Goal: Book appointment/travel/reservation

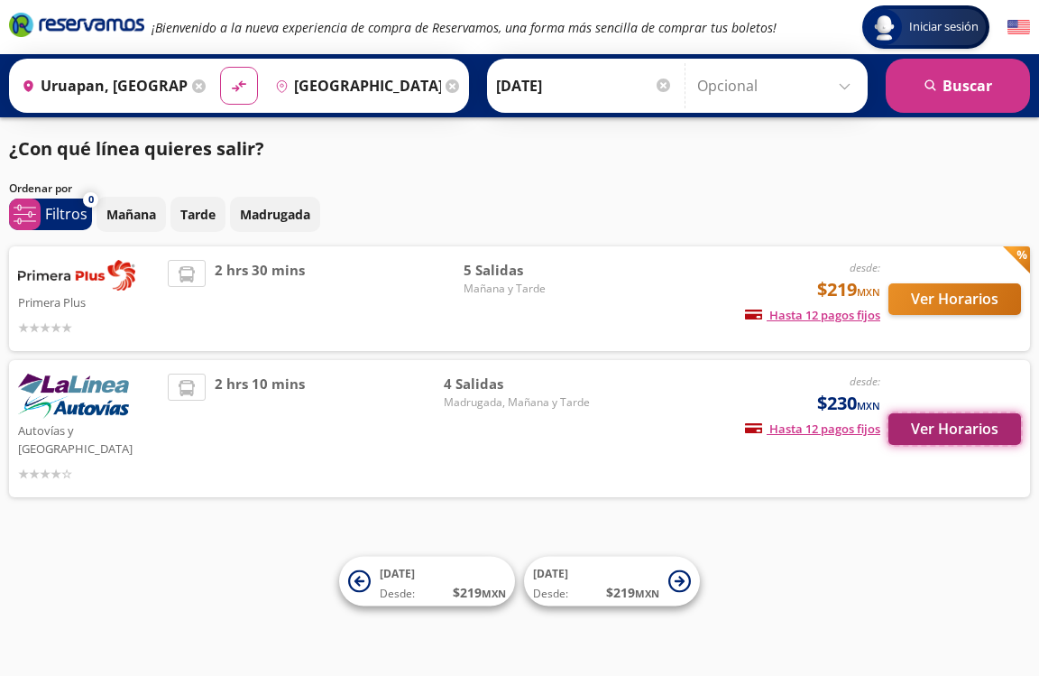
click at [943, 419] on button "Ver Horarios" at bounding box center [954, 429] width 133 height 32
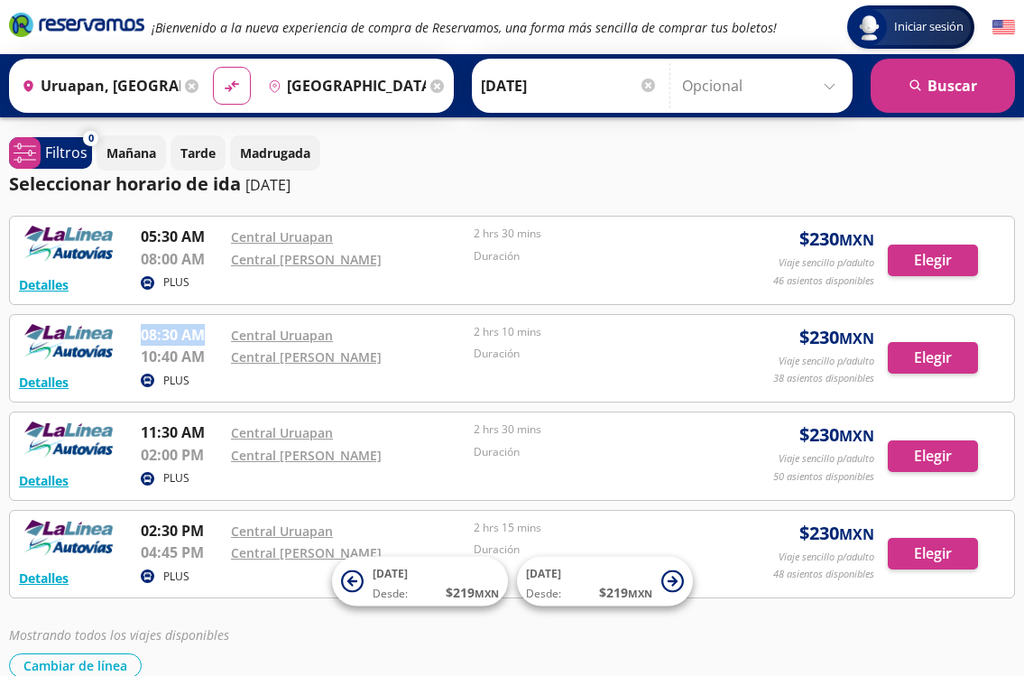
drag, startPoint x: 141, startPoint y: 333, endPoint x: 212, endPoint y: 332, distance: 71.3
click at [212, 332] on p "08:30 AM" at bounding box center [181, 335] width 81 height 22
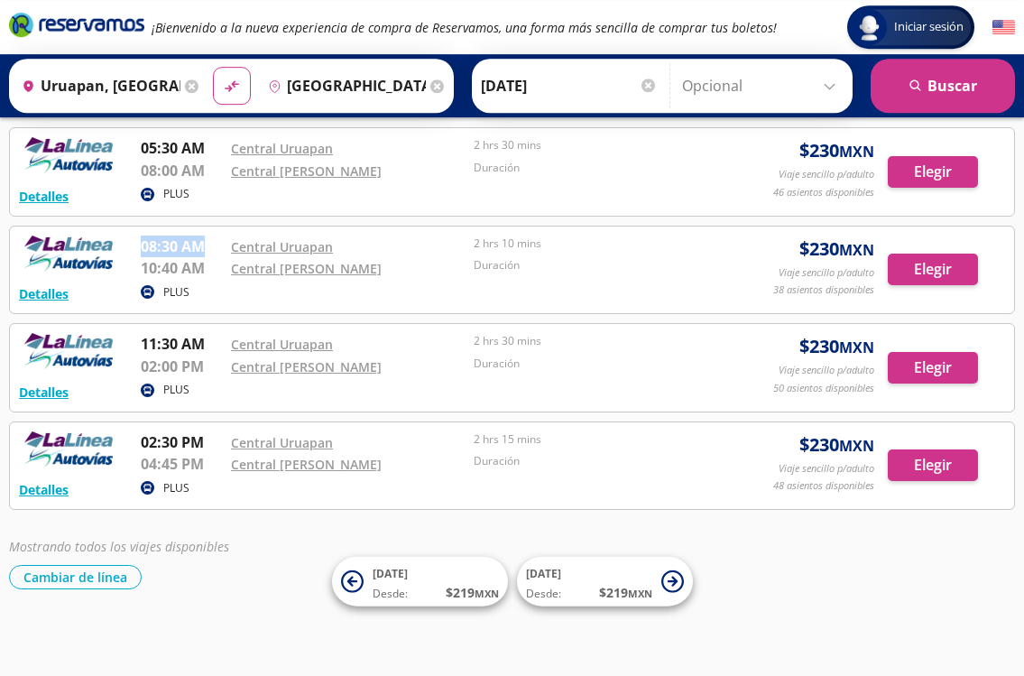
scroll to position [92, 0]
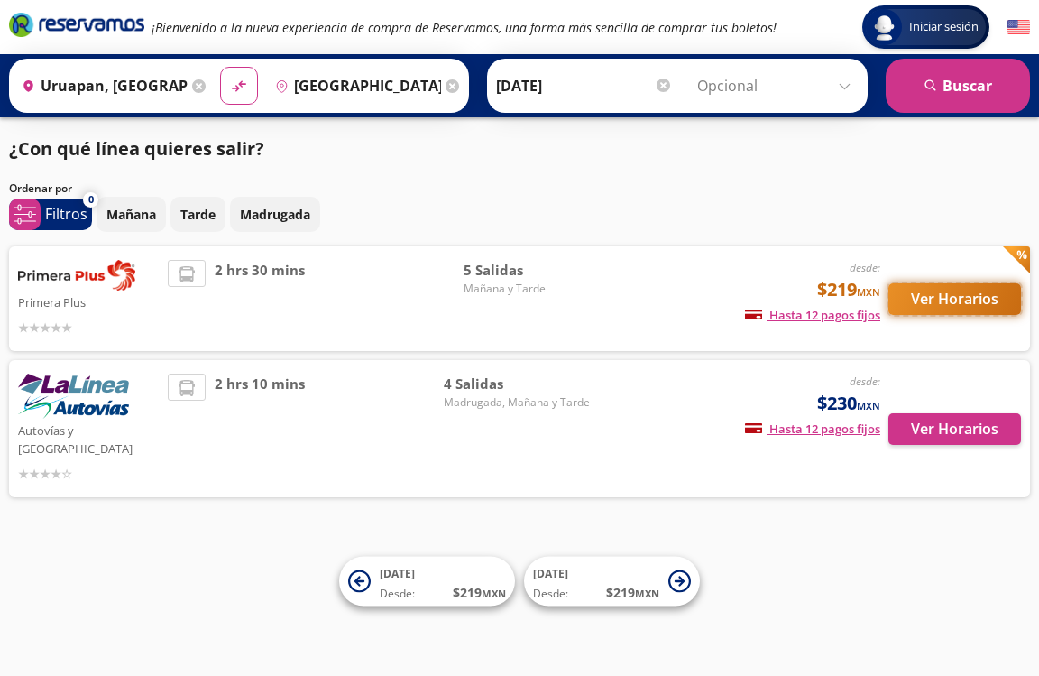
click at [921, 298] on button "Ver Horarios" at bounding box center [954, 299] width 133 height 32
